Goal: Task Accomplishment & Management: Use online tool/utility

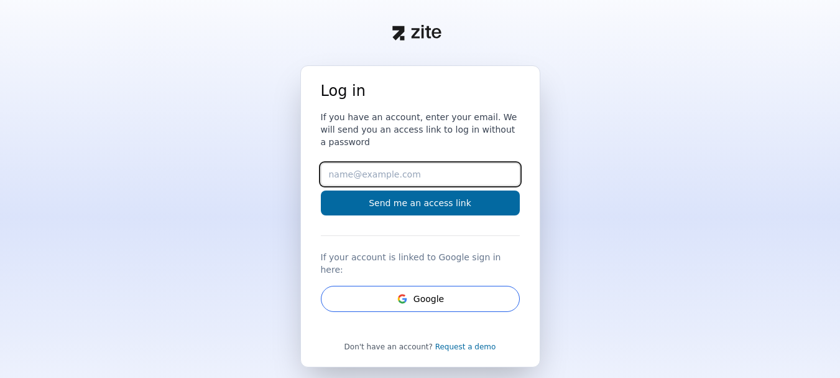
click at [365, 163] on input "Email" at bounding box center [420, 174] width 199 height 22
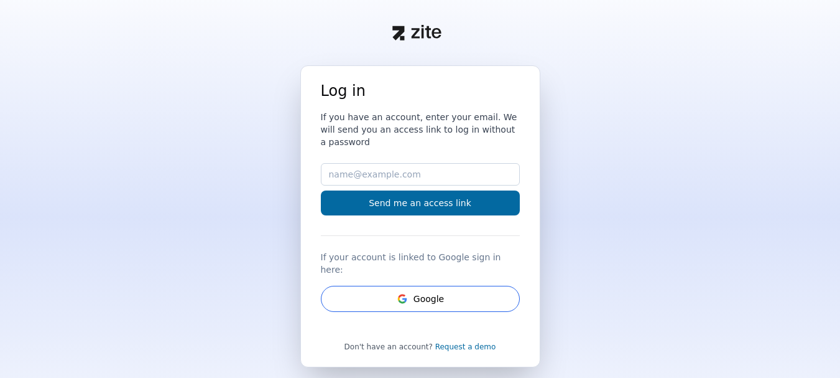
click at [297, 158] on div "Log in If you have an account, enter your email. We will send you an access lin…" at bounding box center [420, 249] width 840 height 368
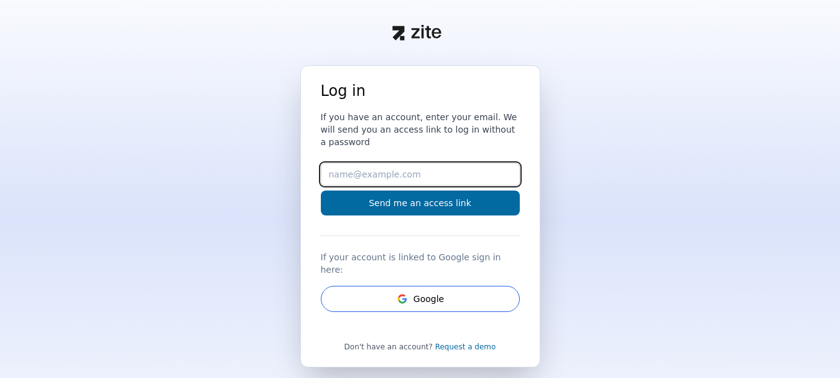
click at [340, 163] on input "Email" at bounding box center [420, 174] width 199 height 22
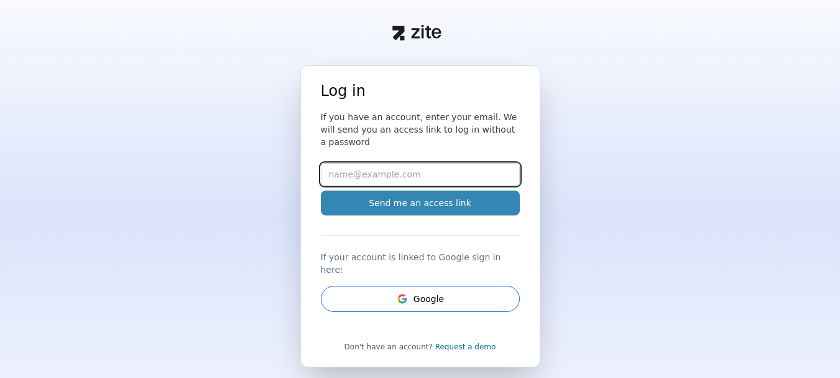
type input "[EMAIL_ADDRESS][DOMAIN_NAME]"
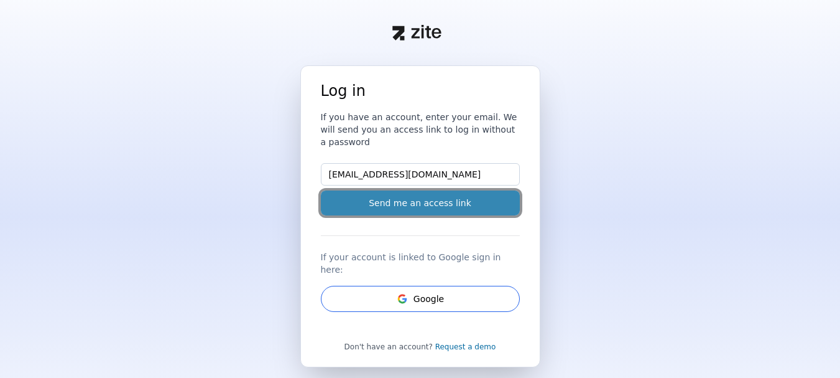
click at [389, 190] on button "Send me an access link" at bounding box center [420, 202] width 199 height 25
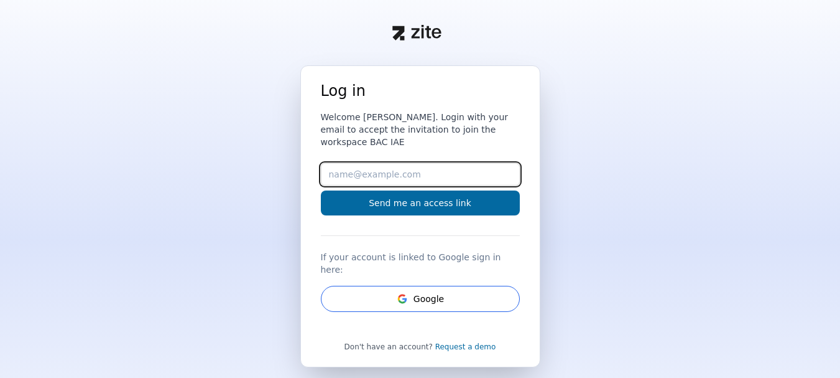
click at [410, 169] on input "Email" at bounding box center [420, 174] width 199 height 22
type input "[EMAIL_ADDRESS][DOMAIN_NAME]"
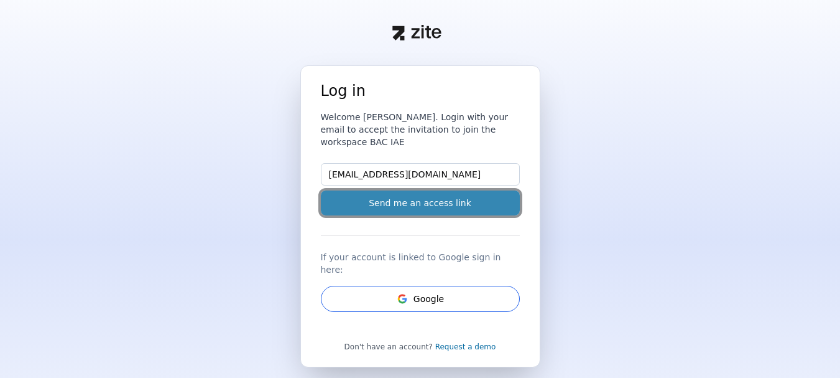
click at [425, 194] on button "Send me an access link" at bounding box center [420, 202] width 199 height 25
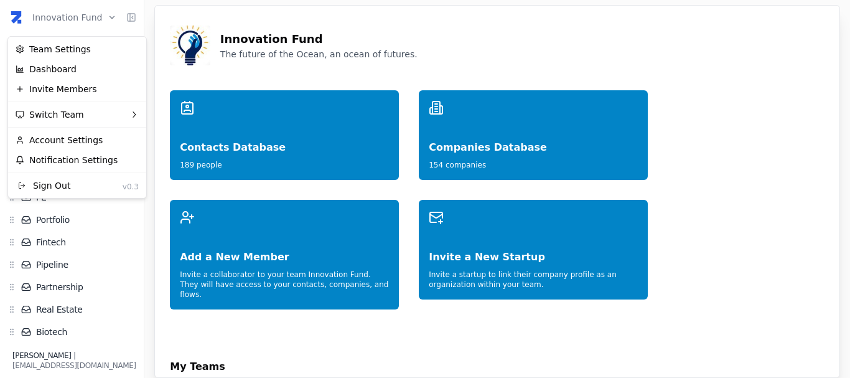
click at [83, 19] on html "Innovation Fund Home Zite Intelligence Network Contacts ( 189 ) Organizations (…" at bounding box center [425, 189] width 850 height 378
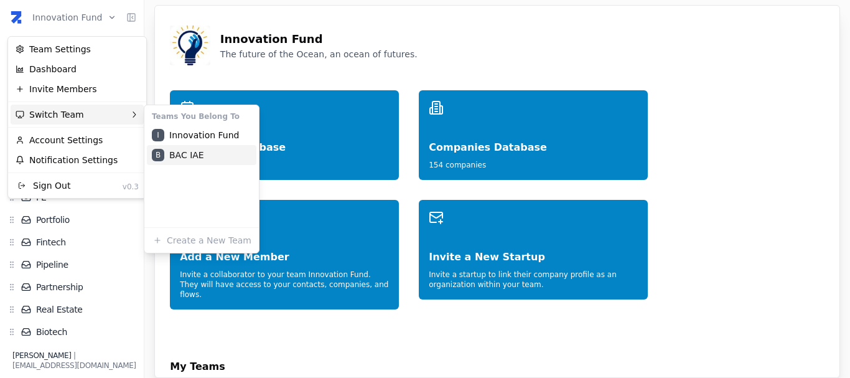
click at [186, 157] on div "B BAC IAE" at bounding box center [201, 155] width 109 height 20
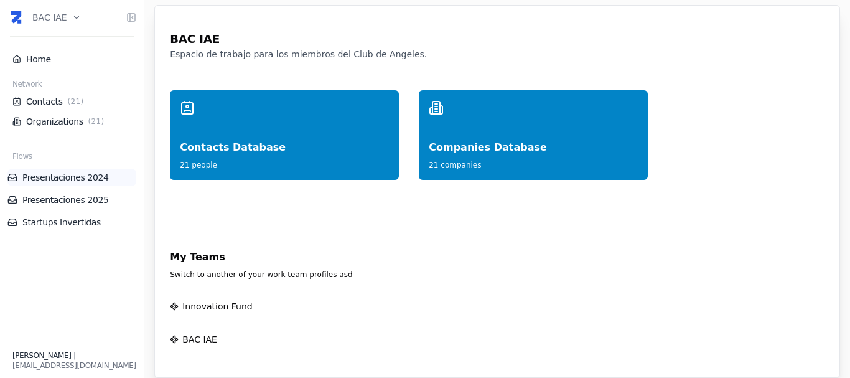
click at [75, 177] on link "Presentaciones 2024" at bounding box center [71, 177] width 129 height 12
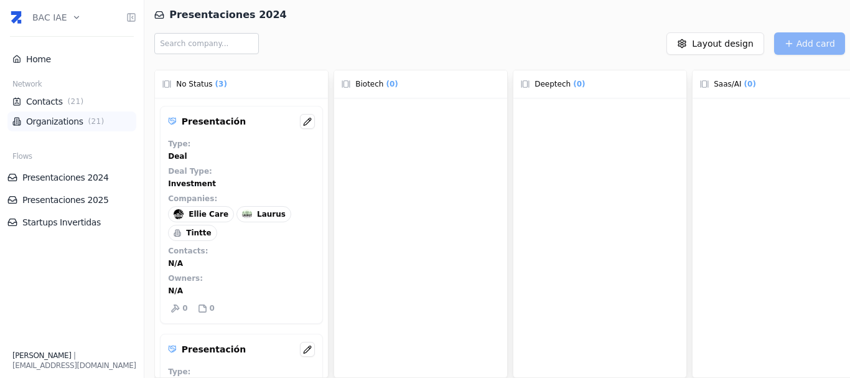
click at [53, 117] on link "Organizations ( 21 )" at bounding box center [71, 121] width 119 height 12
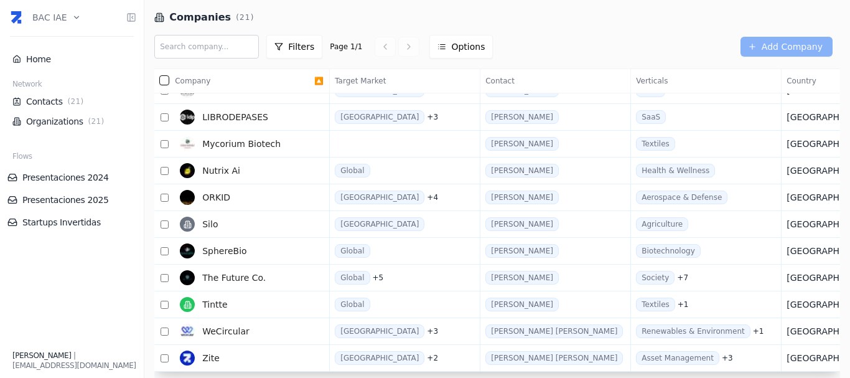
scroll to position [289, 0]
click at [320, 246] on td "SphereBio" at bounding box center [250, 251] width 160 height 27
click at [235, 327] on span "WeCircular" at bounding box center [225, 331] width 47 height 12
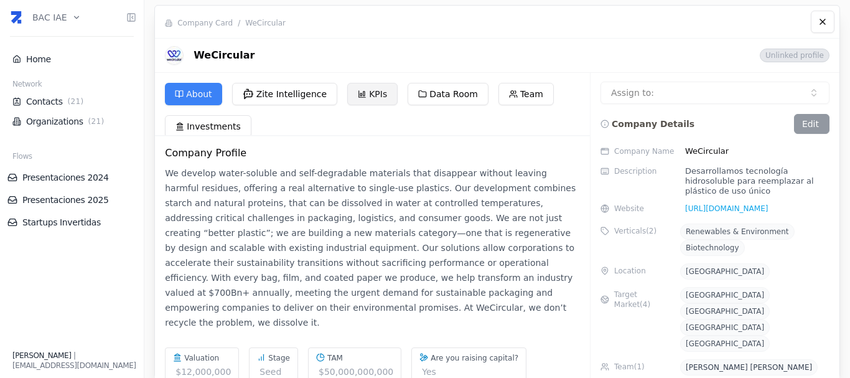
click at [363, 100] on button "KPIs" at bounding box center [372, 94] width 50 height 22
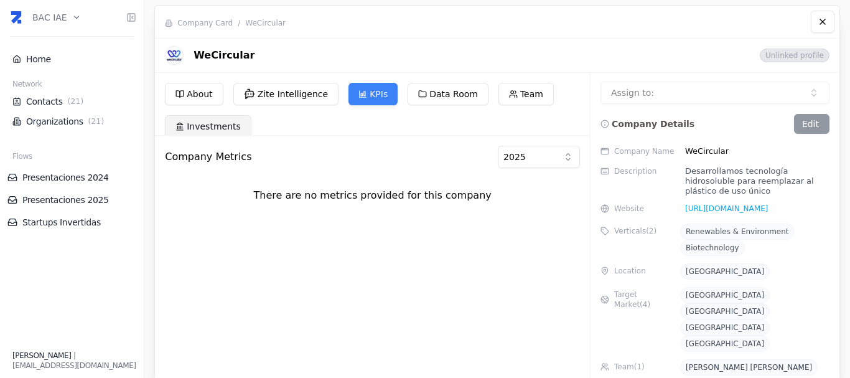
click at [195, 127] on button "Investments" at bounding box center [208, 126] width 86 height 22
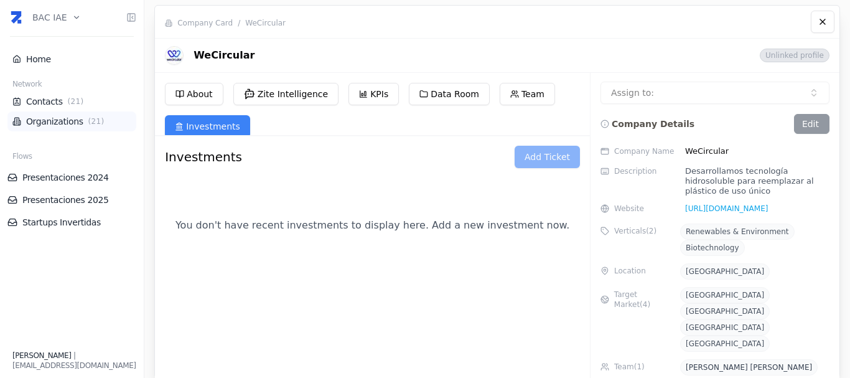
click at [68, 124] on link "Organizations ( 21 )" at bounding box center [71, 121] width 119 height 12
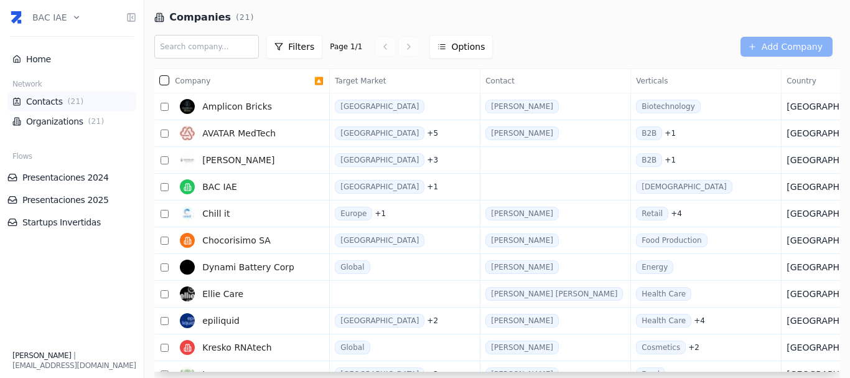
click at [40, 96] on link "Contacts ( 21 )" at bounding box center [71, 101] width 119 height 12
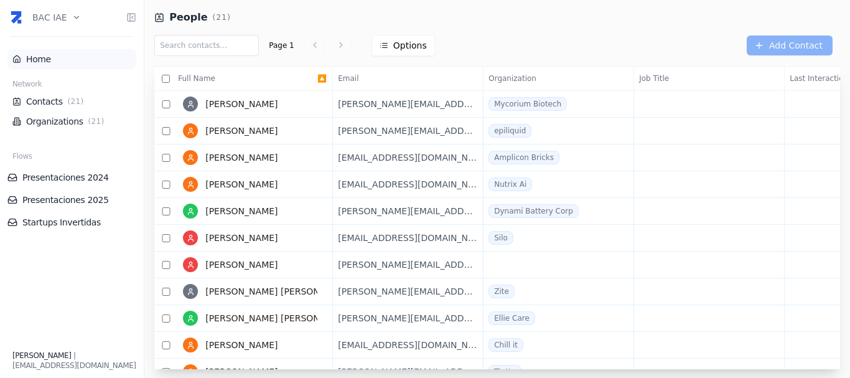
click at [37, 55] on link "Home" at bounding box center [71, 59] width 119 height 12
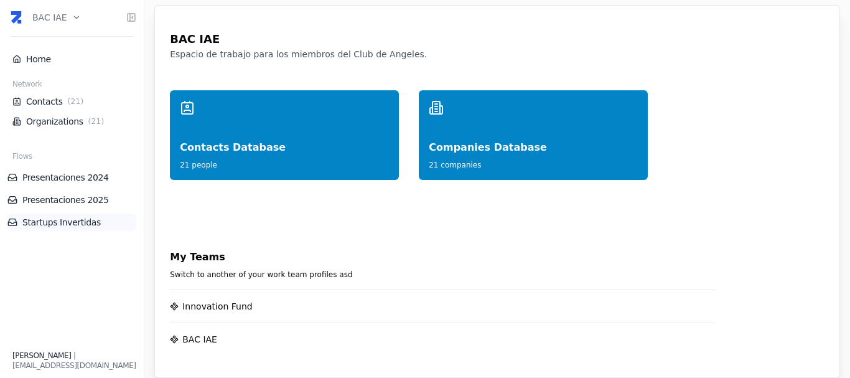
click at [76, 221] on link "Startups Invertidas" at bounding box center [71, 222] width 129 height 12
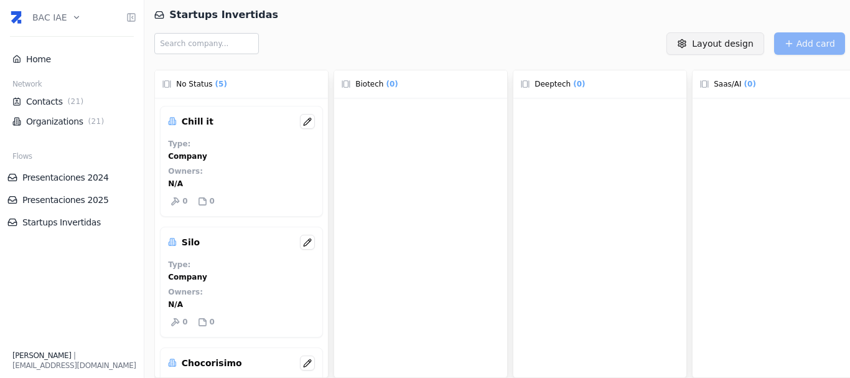
click at [725, 37] on html "BAC IAE Home Network Contacts ( 21 ) Organizations ( 21 ) Flows Presentaciones …" at bounding box center [425, 189] width 850 height 378
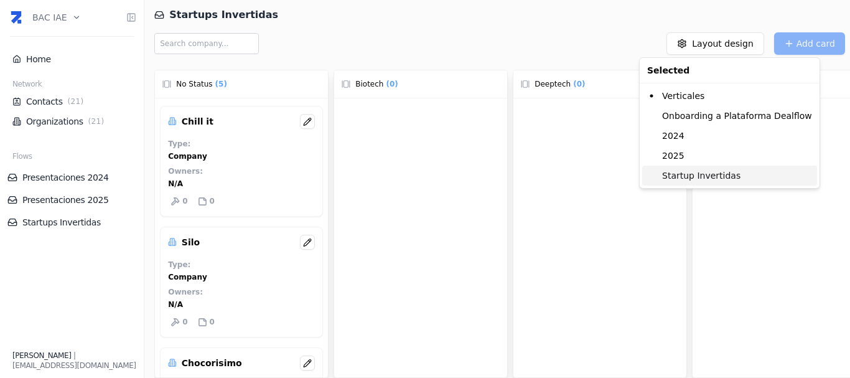
click at [710, 168] on div "Startup Invertidas" at bounding box center [729, 175] width 175 height 20
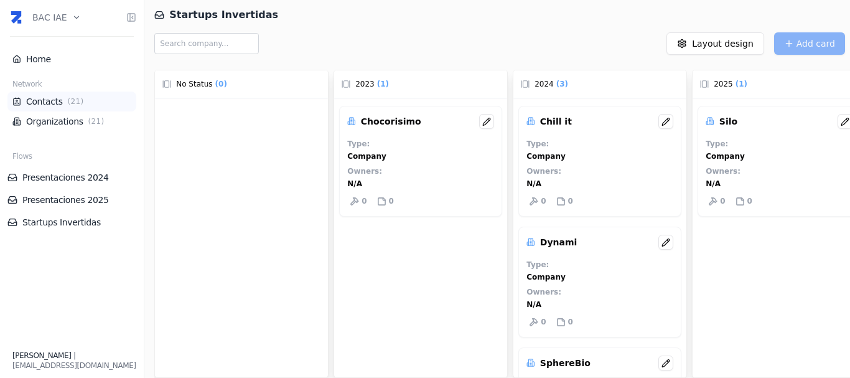
click at [41, 101] on link "Contacts ( 21 )" at bounding box center [71, 101] width 119 height 12
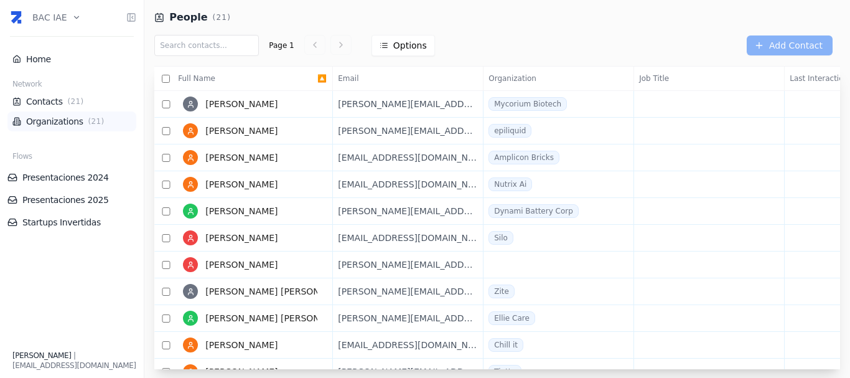
click at [72, 126] on link "Organizations ( 21 )" at bounding box center [71, 121] width 119 height 12
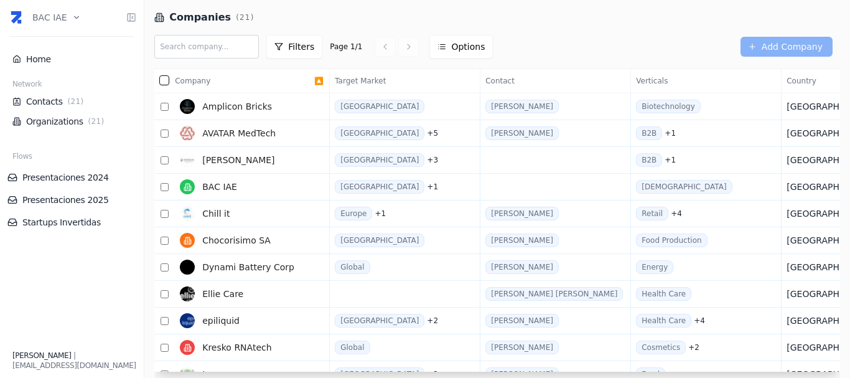
click at [232, 130] on span "AVATAR MedTech" at bounding box center [238, 133] width 73 height 12
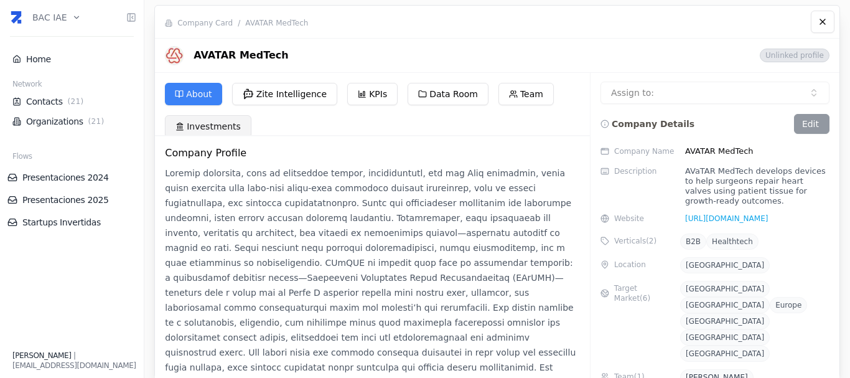
click at [187, 128] on button "Investments" at bounding box center [208, 126] width 86 height 22
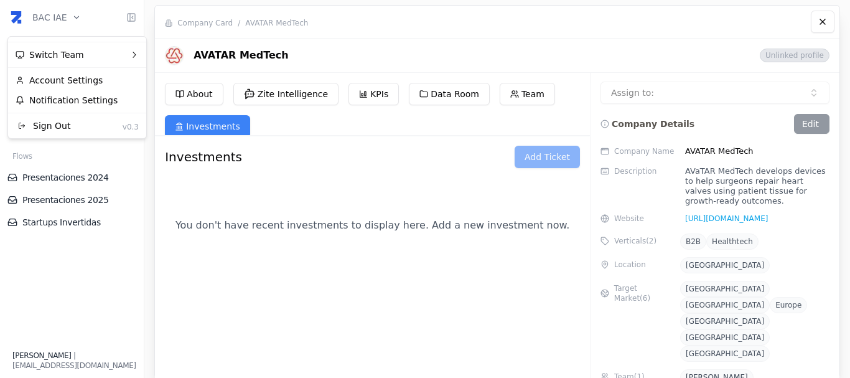
click at [75, 14] on html "BAC IAE Home Network Contacts ( 21 ) Organizations ( 21 ) Flows Presentaciones …" at bounding box center [425, 189] width 850 height 378
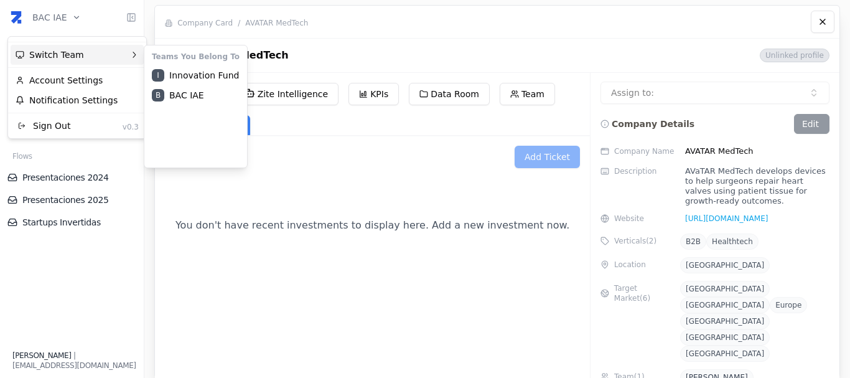
click at [97, 55] on div "Switch Team" at bounding box center [77, 55] width 133 height 20
click at [175, 74] on div "I Innovation Fund" at bounding box center [196, 75] width 98 height 20
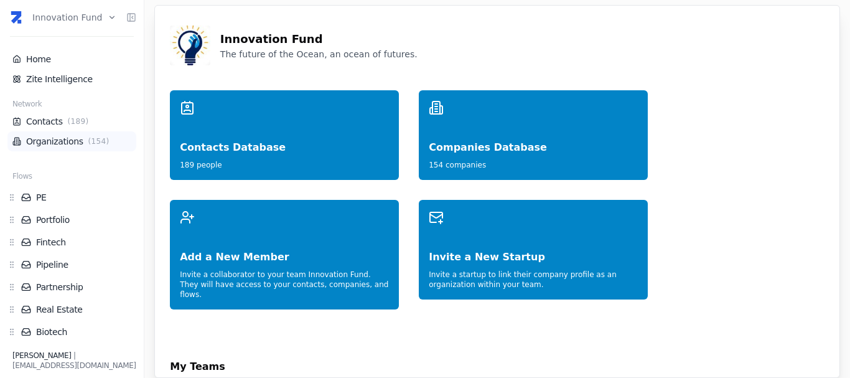
click at [68, 135] on link "Organizations ( 154 )" at bounding box center [71, 141] width 119 height 12
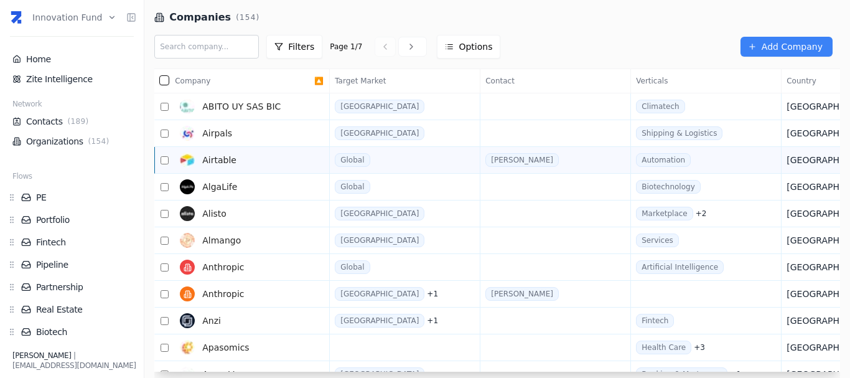
click at [225, 156] on span "Airtable" at bounding box center [219, 160] width 34 height 12
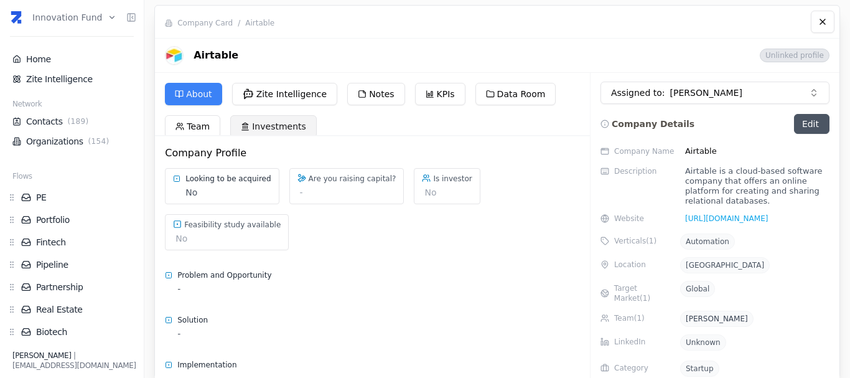
click at [269, 116] on button "Investments" at bounding box center [273, 126] width 86 height 22
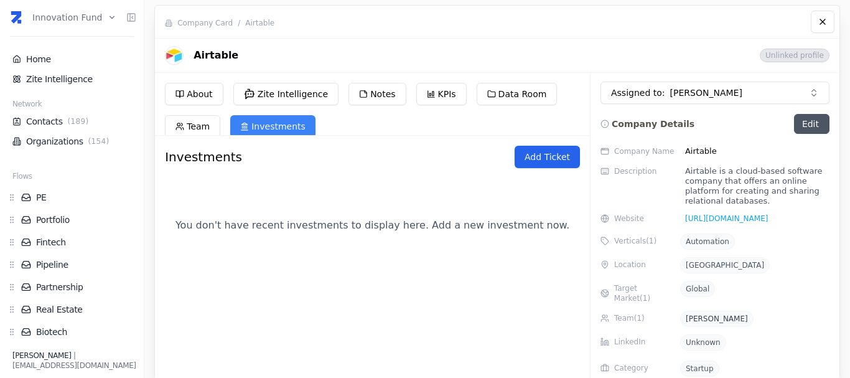
click at [547, 162] on button "Add Ticket" at bounding box center [546, 157] width 65 height 22
click at [549, 154] on button "Add Ticket" at bounding box center [546, 157] width 65 height 22
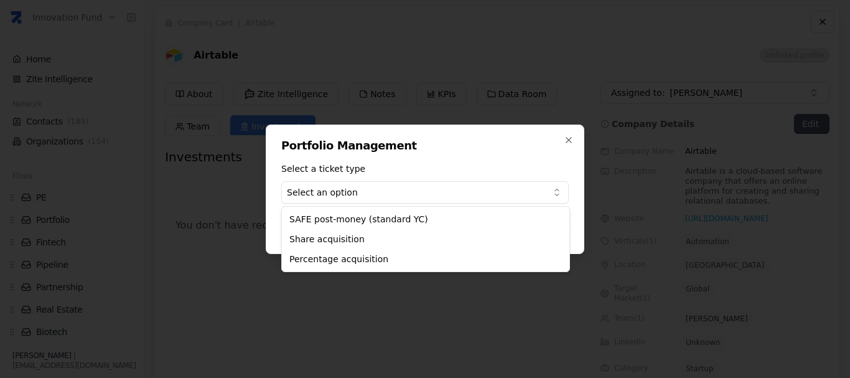
click at [386, 196] on body "Innovation Fund Home Zite Intelligence Network Contacts ( 189 ) Organizations (…" at bounding box center [425, 189] width 850 height 378
select select "safe"
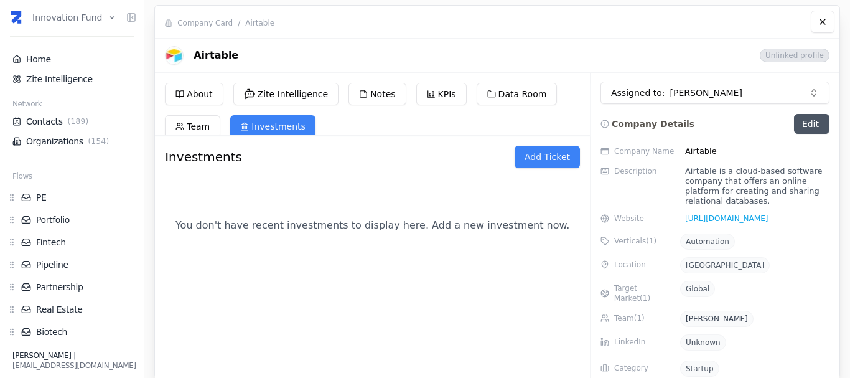
click at [53, 20] on html "Innovation Fund Home Zite Intelligence Network Contacts ( 189 ) Organizations (…" at bounding box center [425, 189] width 850 height 378
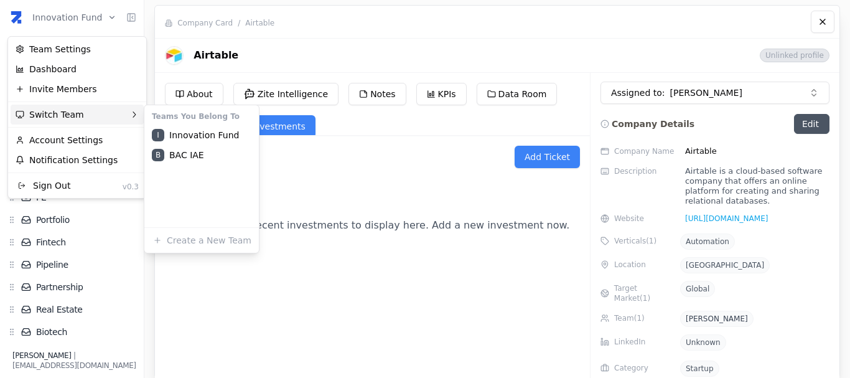
click at [82, 114] on div "Switch Team" at bounding box center [77, 114] width 133 height 20
click at [192, 151] on div "B BAC IAE" at bounding box center [201, 155] width 109 height 20
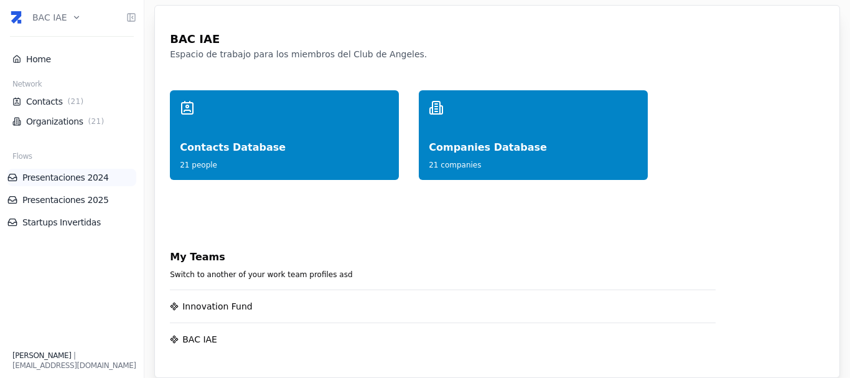
click at [68, 178] on link "Presentaciones 2024" at bounding box center [71, 177] width 129 height 12
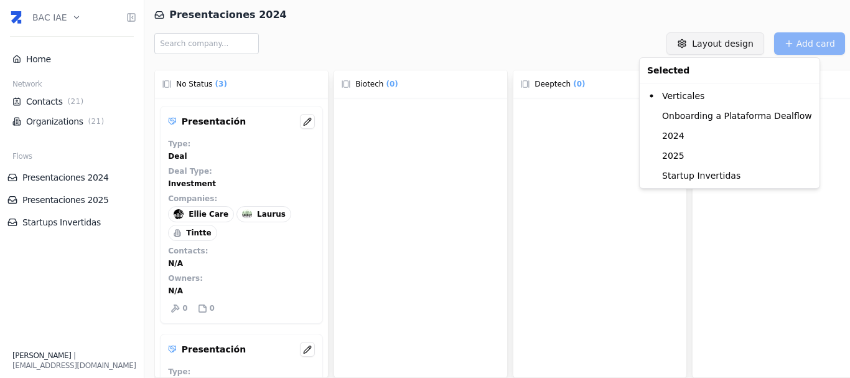
click at [710, 50] on html "BAC IAE Home Network Contacts ( 21 ) Organizations ( 21 ) Flows Presentaciones …" at bounding box center [425, 189] width 850 height 378
click at [690, 117] on div "Onboarding a Plataforma Dealflow" at bounding box center [729, 116] width 175 height 20
click at [701, 45] on html "BAC IAE Home Network Contacts ( 21 ) Organizations ( 21 ) Flows Presentaciones …" at bounding box center [425, 189] width 850 height 378
click at [677, 154] on div "2025" at bounding box center [729, 156] width 175 height 20
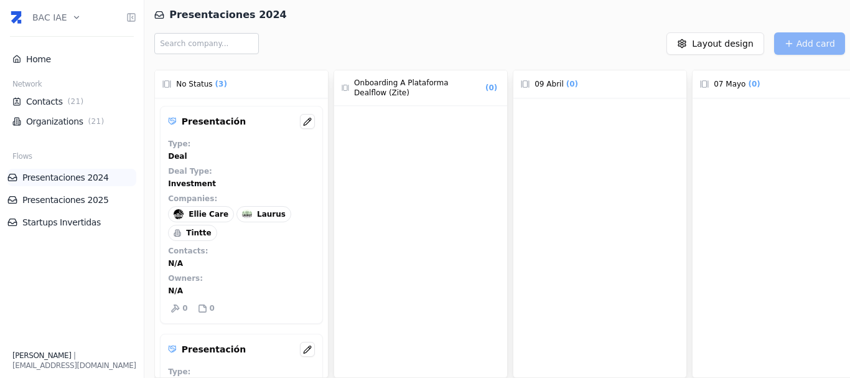
click at [54, 180] on link "Presentaciones 2024" at bounding box center [71, 177] width 129 height 12
click at [60, 4] on html "BAC IAE Home Network Contacts ( 21 ) Organizations ( 21 ) Flows Presentaciones …" at bounding box center [425, 189] width 850 height 378
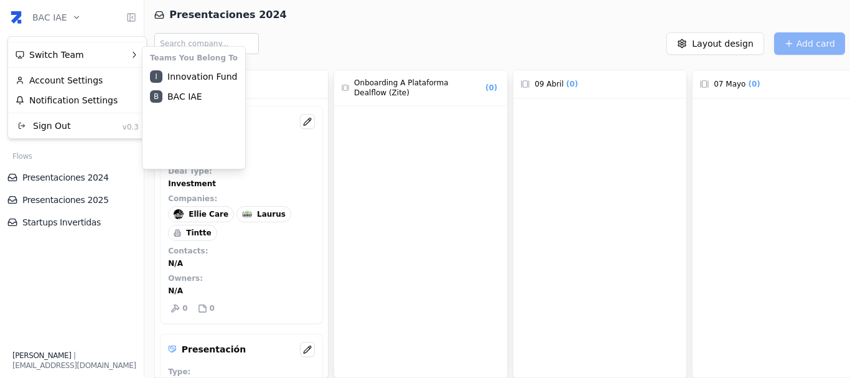
click at [79, 318] on html "BAC IAE Home Network Contacts ( 21 ) Organizations ( 21 ) Flows Presentaciones …" at bounding box center [425, 189] width 850 height 378
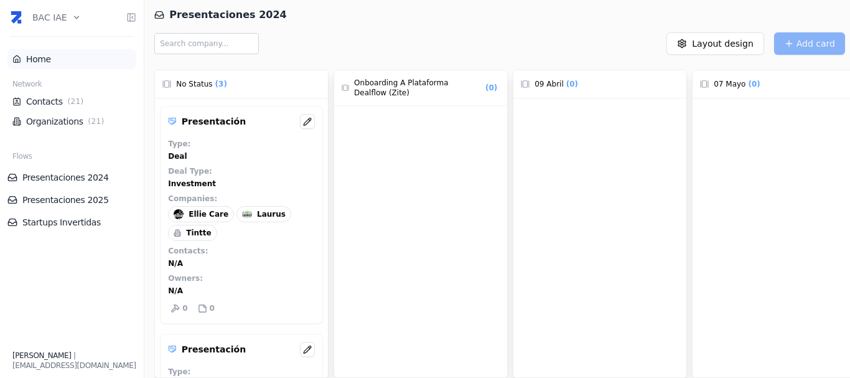
click at [34, 51] on li "Home" at bounding box center [71, 59] width 129 height 20
click at [703, 46] on html "BAC IAE Home Network Contacts ( 21 ) Organizations ( 21 ) Flows Presentaciones …" at bounding box center [425, 189] width 850 height 378
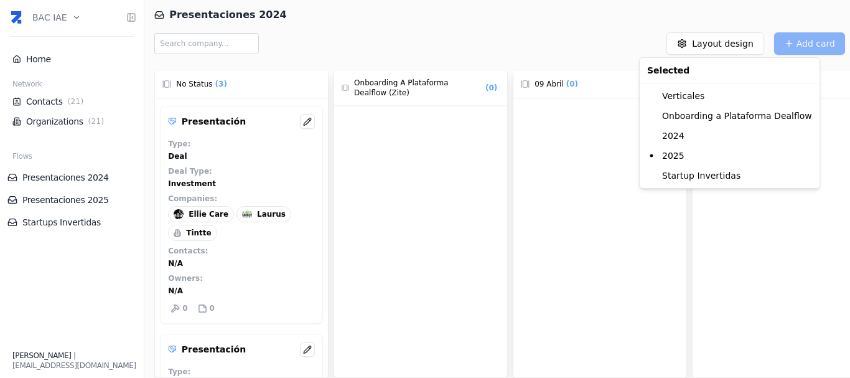
click at [586, 44] on html "BAC IAE Home Network Contacts ( 21 ) Organizations ( 21 ) Flows Presentaciones …" at bounding box center [425, 189] width 850 height 378
click at [721, 41] on html "BAC IAE Home Network Contacts ( 21 ) Organizations ( 21 ) Flows Presentaciones …" at bounding box center [425, 189] width 850 height 378
click at [722, 47] on html "BAC IAE Home Network Contacts ( 21 ) Organizations ( 21 ) Flows Presentaciones …" at bounding box center [425, 189] width 850 height 378
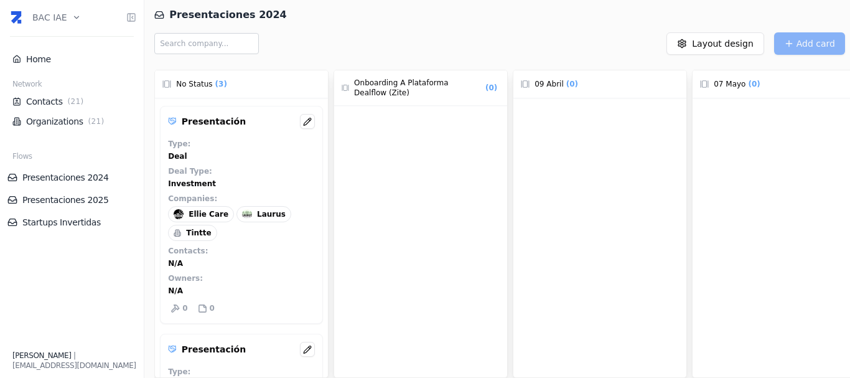
click at [401, 155] on div at bounding box center [420, 259] width 173 height 307
click at [789, 39] on div "Layout design Add card" at bounding box center [675, 43] width 349 height 22
click at [59, 16] on html "BAC IAE Home Network Contacts ( 21 ) Organizations ( 21 ) Flows Presentaciones …" at bounding box center [425, 189] width 850 height 378
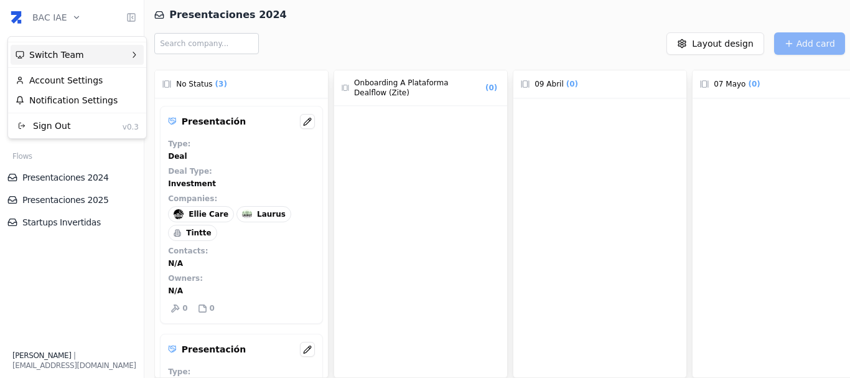
click at [85, 58] on div "Switch Team" at bounding box center [77, 55] width 133 height 20
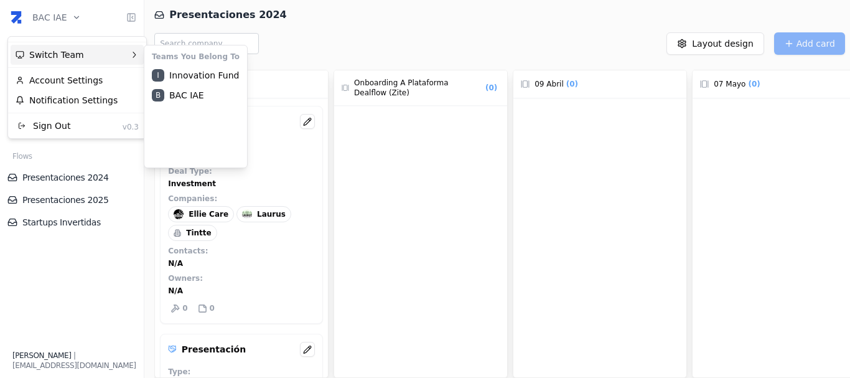
click at [85, 58] on div "Switch Team" at bounding box center [77, 55] width 133 height 20
click at [167, 77] on div "I Innovation Fund" at bounding box center [196, 75] width 98 height 20
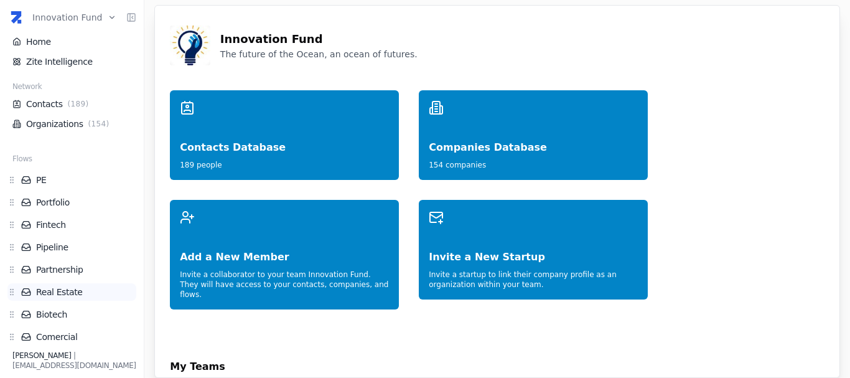
scroll to position [18, 0]
click at [42, 178] on link "PE" at bounding box center [78, 179] width 115 height 12
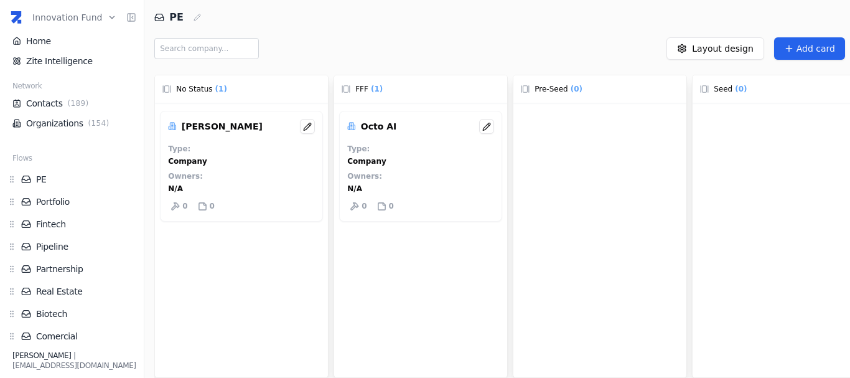
click at [819, 47] on span "Add card" at bounding box center [815, 48] width 39 height 12
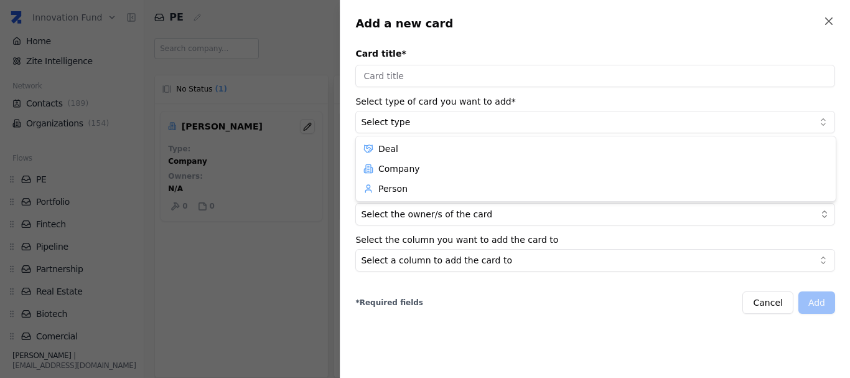
click at [468, 128] on body "Innovation Fund Home Zite Intelligence Network Contacts ( 189 ) Organizations (…" at bounding box center [425, 189] width 850 height 378
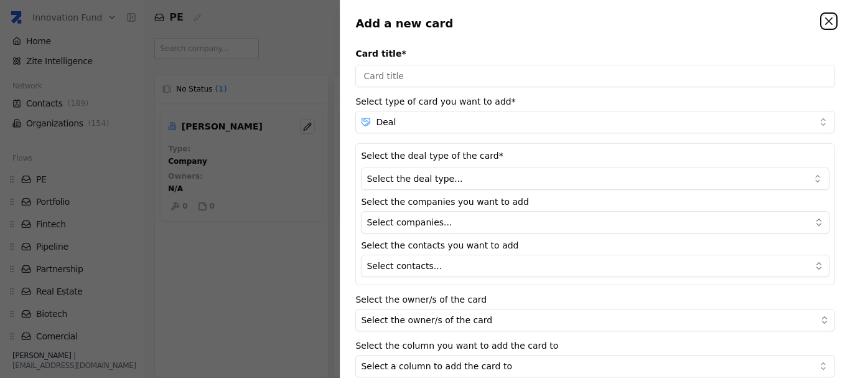
click at [830, 19] on icon "button" at bounding box center [828, 21] width 12 height 12
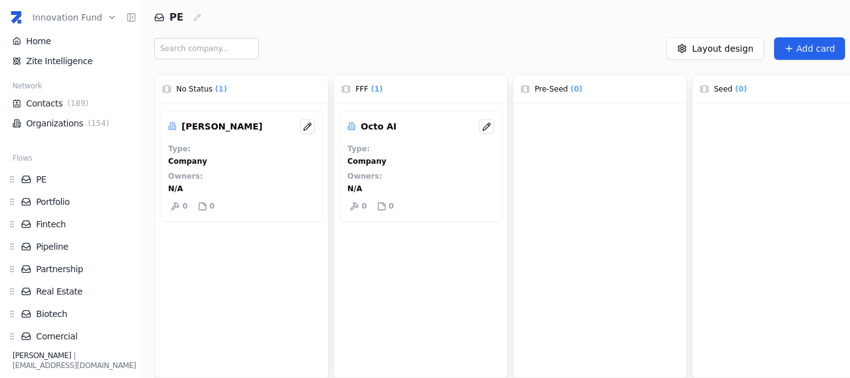
click at [795, 38] on button "Add card" at bounding box center [809, 48] width 71 height 22
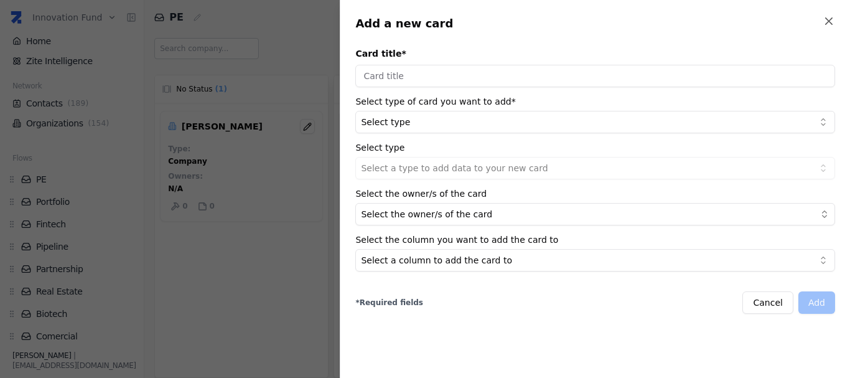
click at [443, 127] on body "Innovation Fund Home Zite Intelligence Network Contacts ( 189 ) Organizations (…" at bounding box center [425, 189] width 850 height 378
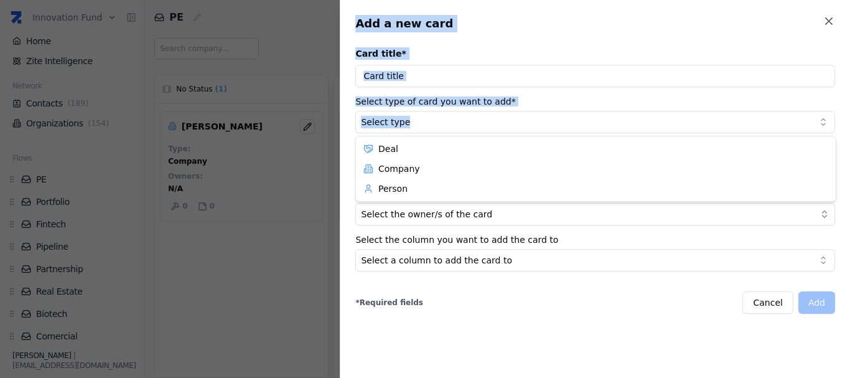
click at [443, 127] on body "Innovation Fund Home Zite Intelligence Network Contacts ( 189 ) Organizations (…" at bounding box center [425, 189] width 850 height 378
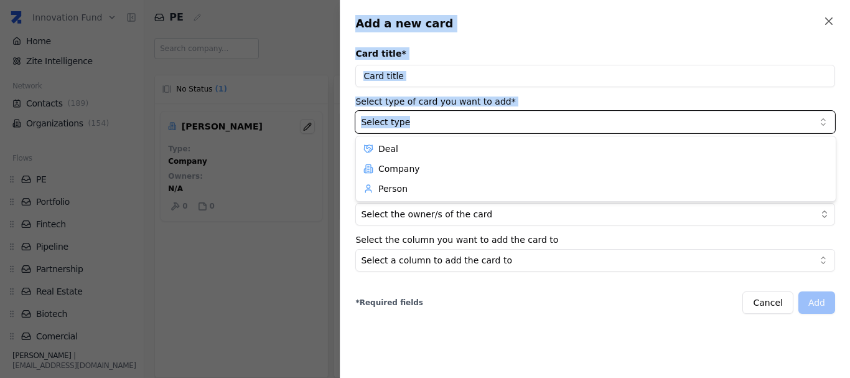
click at [458, 129] on body "Innovation Fund Home Zite Intelligence Network Contacts ( 189 ) Organizations (…" at bounding box center [425, 189] width 850 height 378
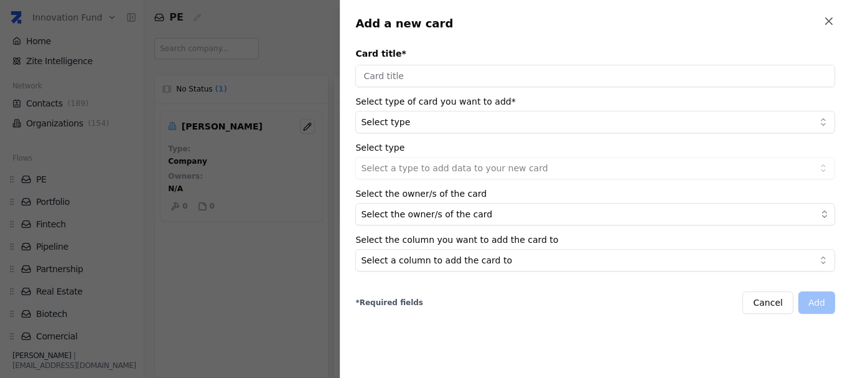
click at [481, 129] on body "Innovation Fund Home Zite Intelligence Network Contacts ( 189 ) Organizations (…" at bounding box center [425, 189] width 850 height 378
click at [190, 211] on div at bounding box center [425, 189] width 850 height 378
